Goal: Information Seeking & Learning: Learn about a topic

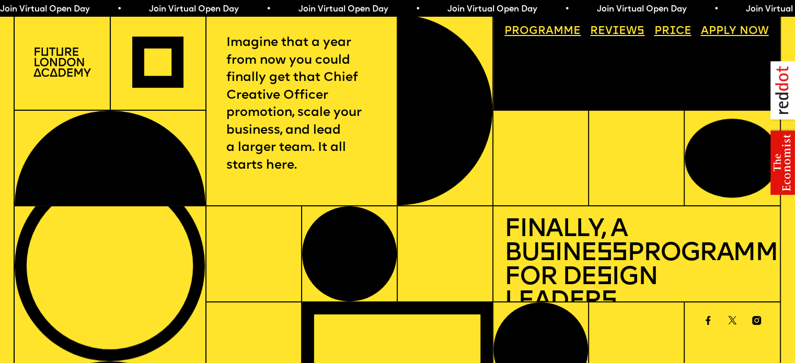
click at [675, 32] on link "Price" at bounding box center [672, 31] width 48 height 22
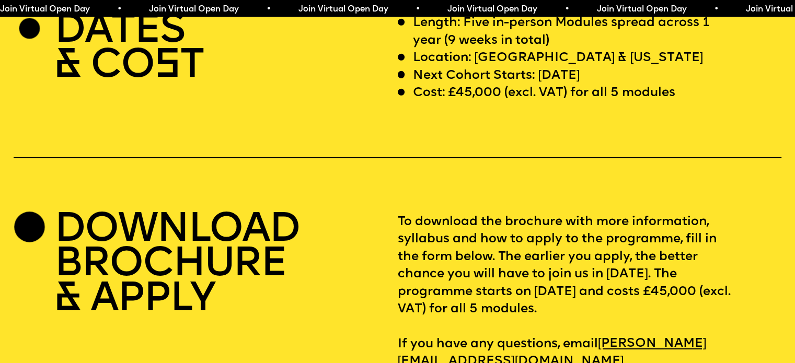
scroll to position [3300, 0]
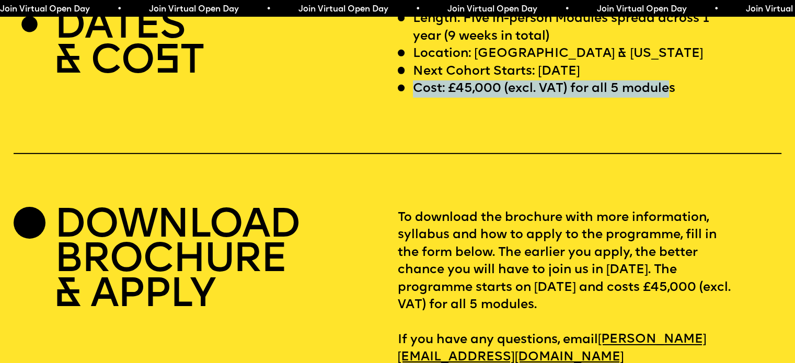
drag, startPoint x: 413, startPoint y: 123, endPoint x: 674, endPoint y: 113, distance: 260.9
click at [674, 98] on p "Cost: £45,000 (excl. VAT) for all 5 modules" at bounding box center [544, 88] width 262 height 17
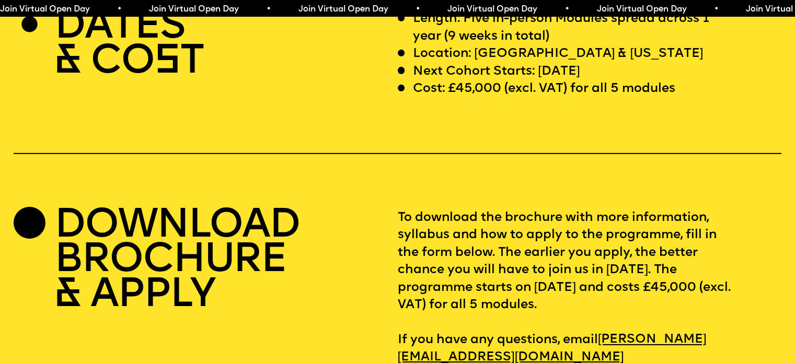
click at [507, 151] on div "DATES & CO S T Length: Five in-person Modules spread across 1 year (9 weeks in …" at bounding box center [397, 188] width 795 height 356
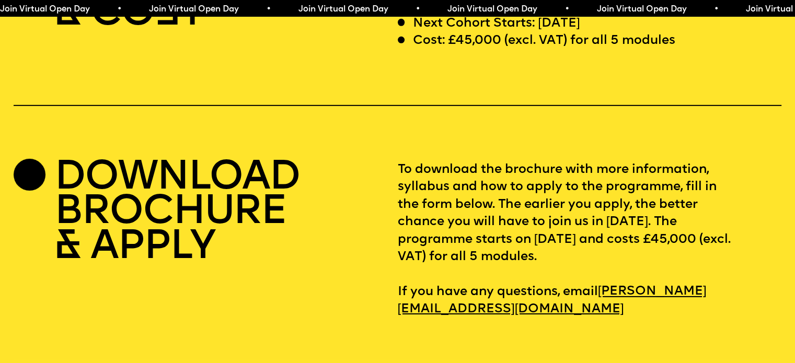
scroll to position [3404, 0]
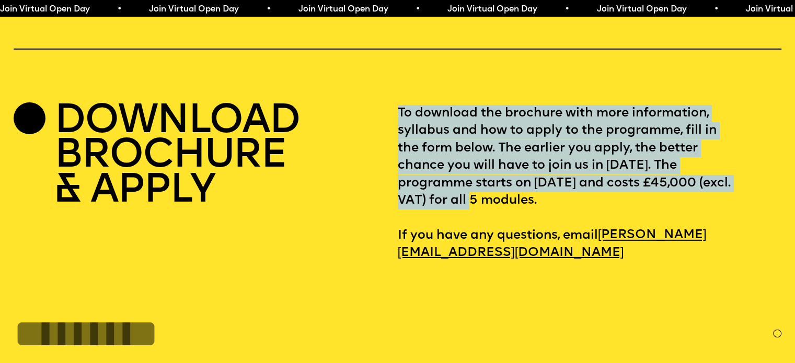
drag, startPoint x: 395, startPoint y: 236, endPoint x: 541, endPoint y: 231, distance: 146.4
click at [541, 231] on div "DOWNLOAD BROCHURE & APPLY To download the brochure with more information, sylla…" at bounding box center [397, 183] width 767 height 157
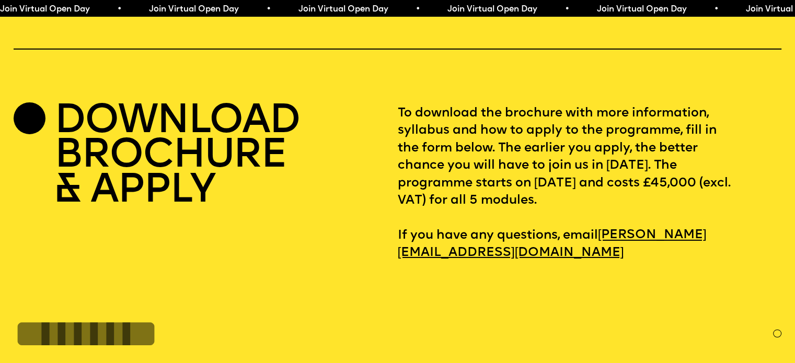
click at [356, 177] on div "DOWNLOAD BROCHURE & APPLY" at bounding box center [206, 183] width 384 height 157
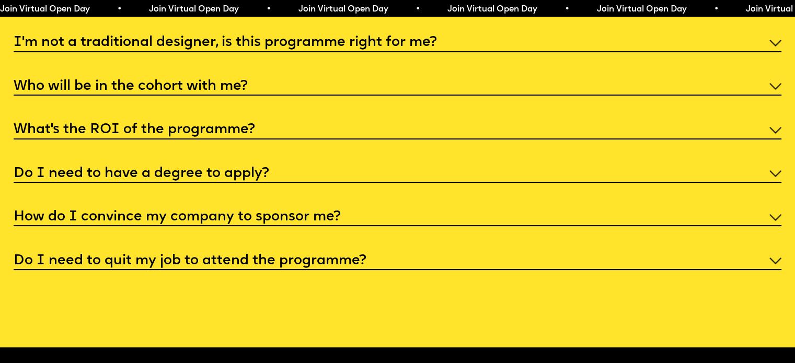
scroll to position [4188, 0]
click at [186, 179] on h5 "Do I need to have a degree to apply?" at bounding box center [142, 173] width 256 height 10
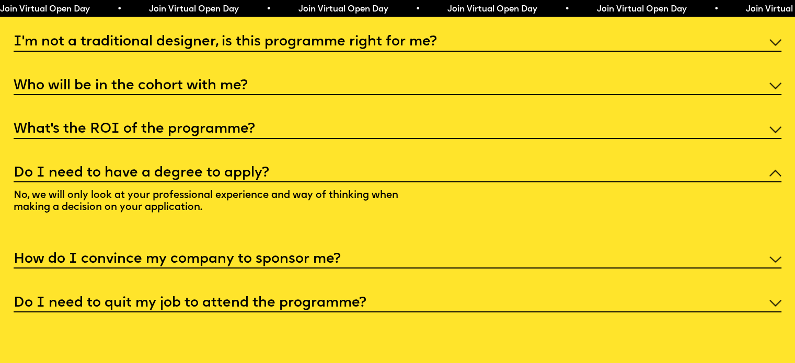
click at [186, 179] on h5 "Do I need to have a degree to apply?" at bounding box center [142, 173] width 256 height 10
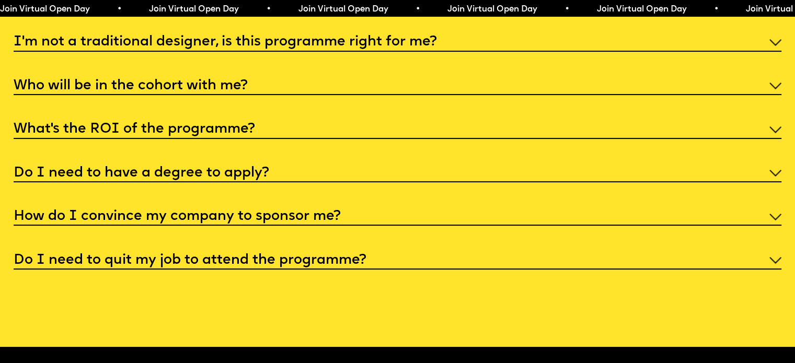
click at [176, 48] on h5 "I'm not a traditional designer, is this programme right for me?" at bounding box center [225, 42] width 423 height 10
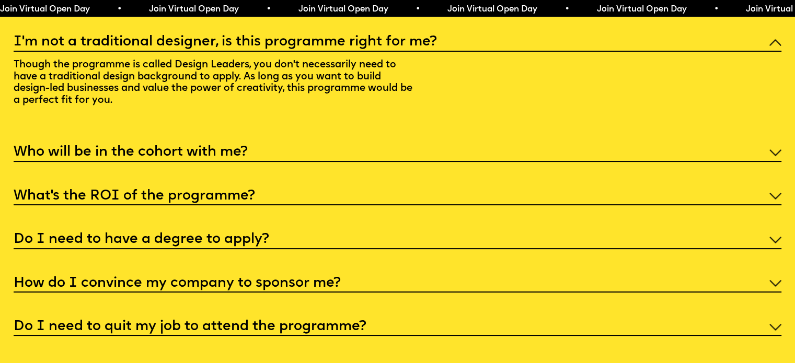
click at [233, 48] on h5 "I'm not a traditional designer, is this programme right for me?" at bounding box center [225, 42] width 423 height 10
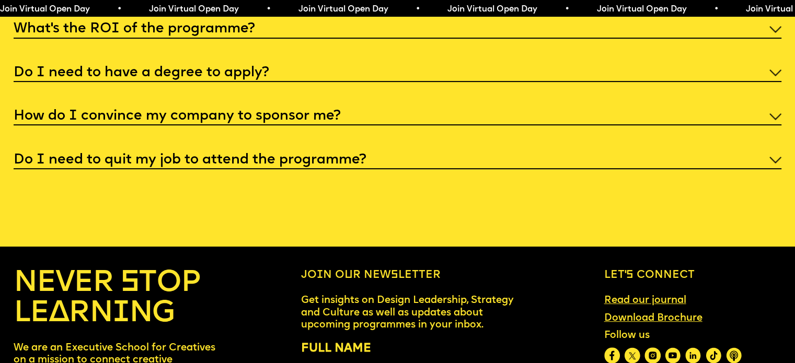
scroll to position [4293, 0]
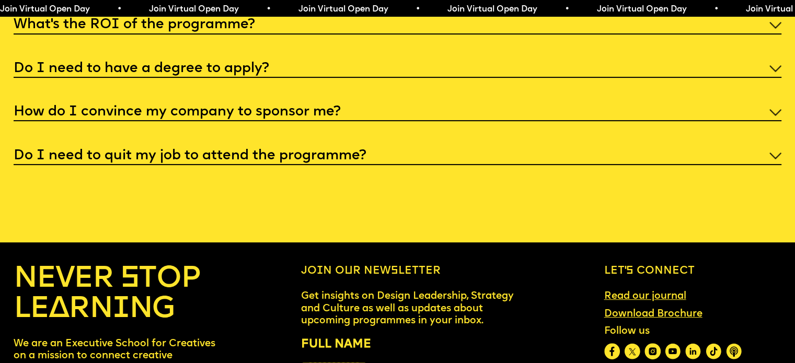
click at [207, 118] on h5 "How do I convince my company to sponsor me?" at bounding box center [177, 112] width 327 height 10
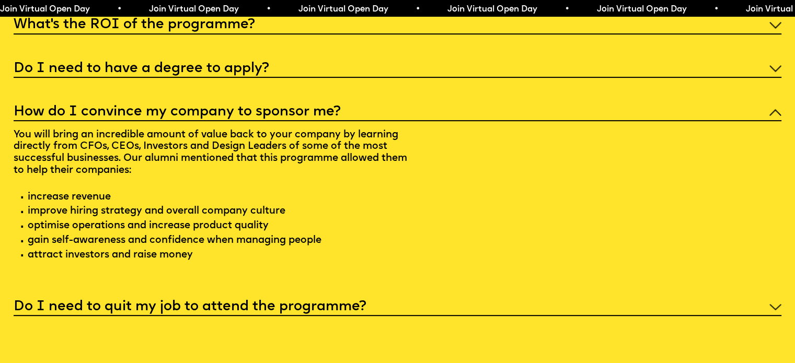
click at [207, 118] on h5 "How do I convince my company to sponsor me?" at bounding box center [177, 112] width 327 height 10
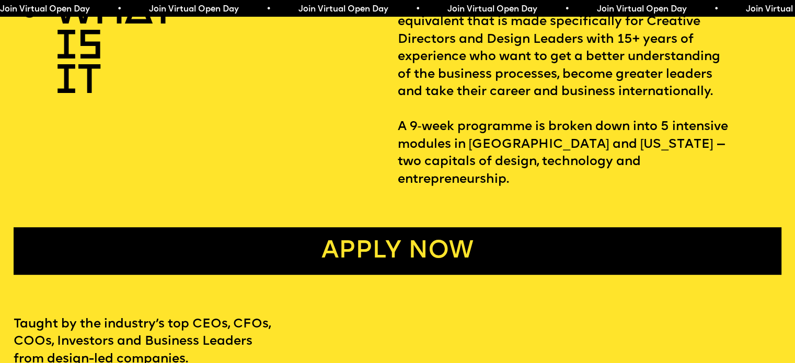
scroll to position [478, 0]
